Goal: Task Accomplishment & Management: Manage account settings

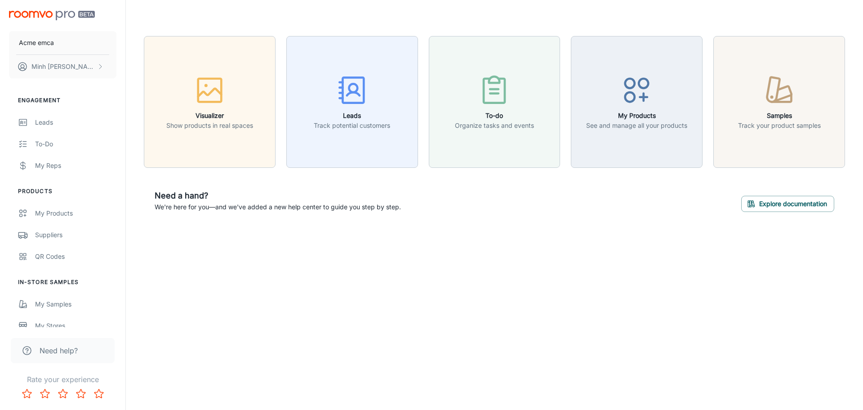
click at [374, 251] on div "Visualizer Show products in real spaces Leads Track potential customers To-do O…" at bounding box center [495, 129] width 738 height 259
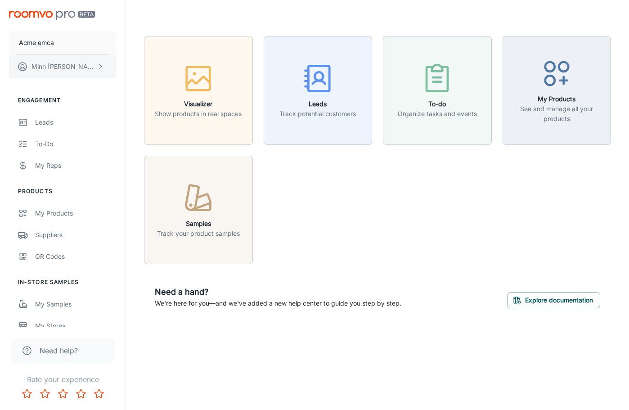
click at [82, 64] on button "Minh Nguyen" at bounding box center [62, 66] width 107 height 23
click at [125, 80] on li "Log out" at bounding box center [140, 81] width 48 height 15
